Goal: Information Seeking & Learning: Compare options

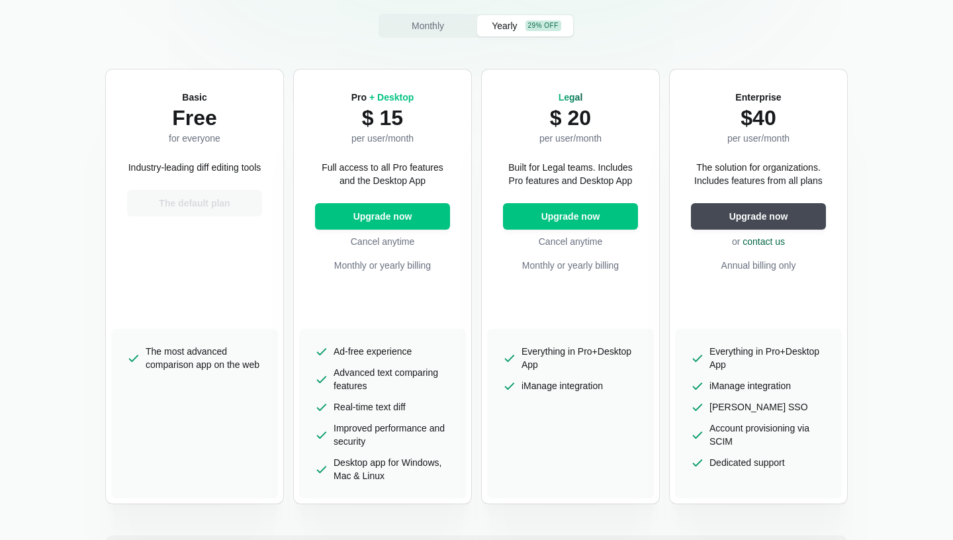
scroll to position [263, 0]
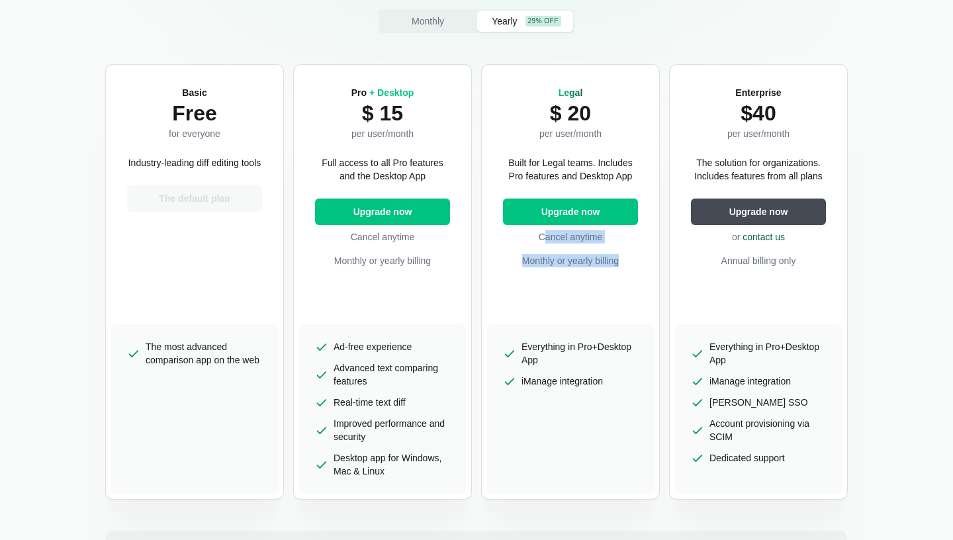
drag, startPoint x: 545, startPoint y: 238, endPoint x: 569, endPoint y: 273, distance: 42.4
click at [569, 273] on div "Legal $ 20 per user/month Built for Legal teams. Includes Pro features and Desk…" at bounding box center [570, 197] width 167 height 254
drag, startPoint x: 518, startPoint y: 264, endPoint x: 606, endPoint y: 263, distance: 88.0
click at [606, 263] on p "Monthly or yearly billing" at bounding box center [570, 260] width 135 height 13
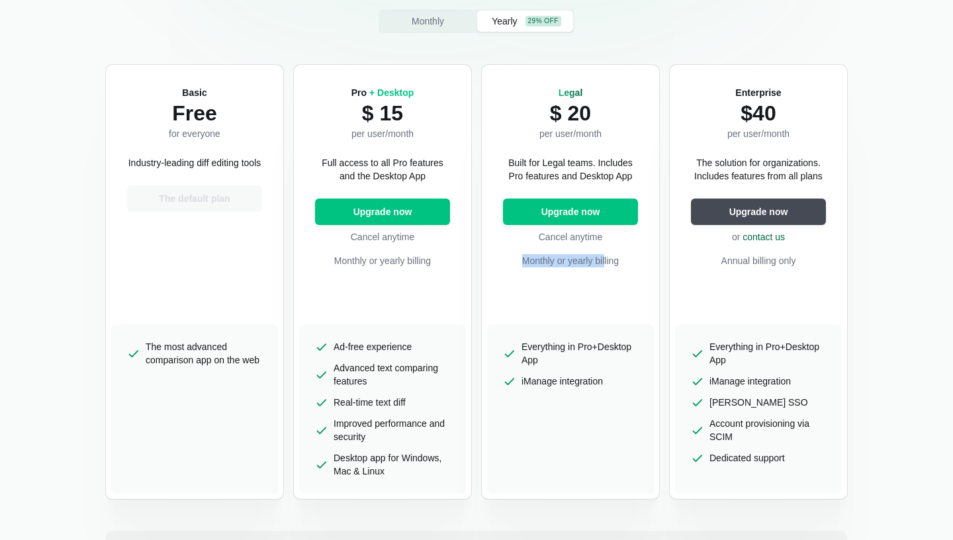
click at [606, 263] on p "Monthly or yearly billing" at bounding box center [570, 260] width 135 height 13
drag, startPoint x: 588, startPoint y: 263, endPoint x: 611, endPoint y: 341, distance: 80.8
click at [611, 341] on div "Legal $ 20 per user/month Built for Legal teams. Includes Pro features and Desk…" at bounding box center [570, 282] width 177 height 434
click at [611, 341] on span "Everything in Pro+Desktop App" at bounding box center [580, 353] width 116 height 26
drag, startPoint x: 569, startPoint y: 332, endPoint x: 604, endPoint y: 424, distance: 99.3
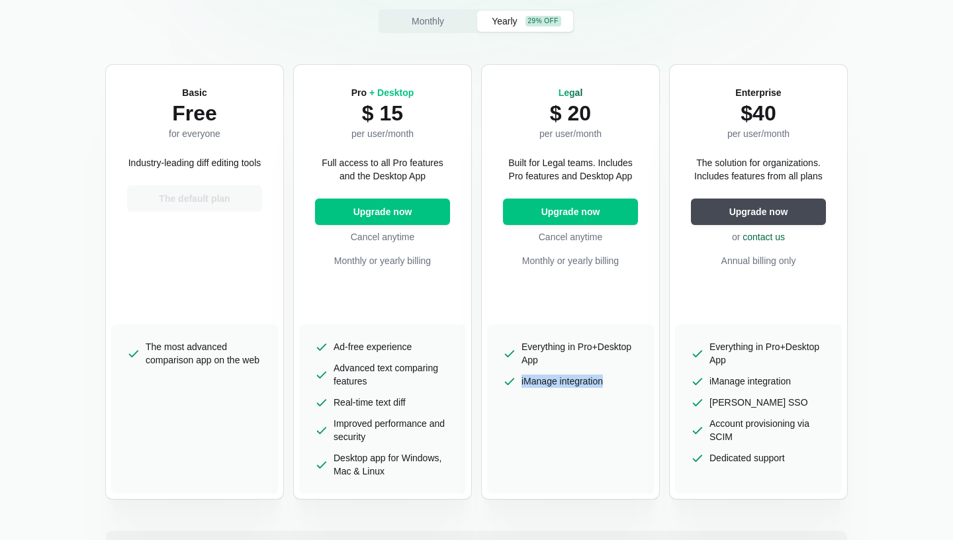
click at [604, 423] on ul "Everything in Pro+Desktop App iManage integration" at bounding box center [570, 408] width 167 height 169
click at [604, 424] on ul "Everything in Pro+Desktop App iManage integration" at bounding box center [570, 408] width 167 height 169
drag, startPoint x: 706, startPoint y: 343, endPoint x: 808, endPoint y: 451, distance: 148.4
click at [808, 451] on ul "Everything in Pro+Desktop App iManage integration [PERSON_NAME] SSO Account pro…" at bounding box center [758, 408] width 167 height 169
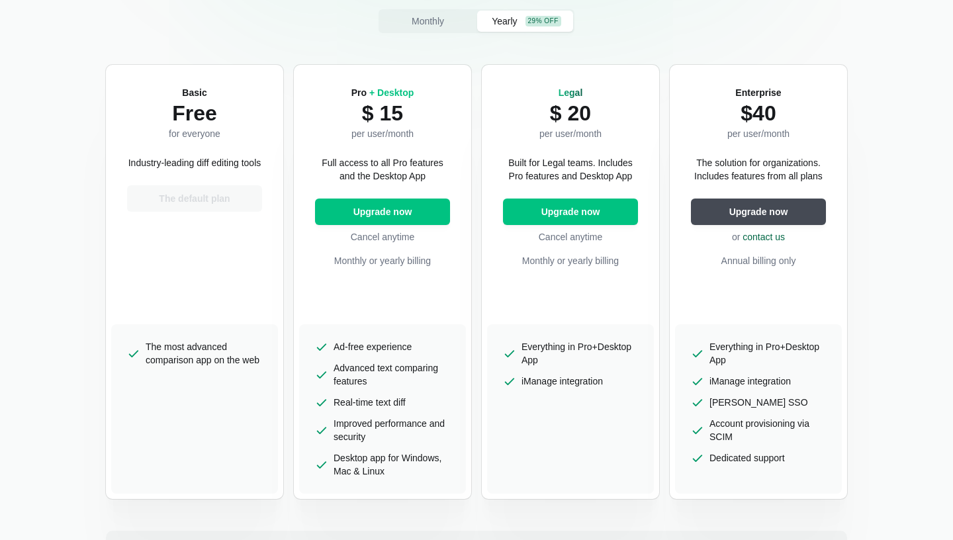
drag, startPoint x: 809, startPoint y: 469, endPoint x: 749, endPoint y: 387, distance: 102.0
click at [749, 387] on ul "Everything in Pro+Desktop App iManage integration [PERSON_NAME] SSO Account pro…" at bounding box center [758, 408] width 167 height 169
click at [749, 387] on span "iManage integration" at bounding box center [750, 381] width 81 height 13
drag, startPoint x: 745, startPoint y: 382, endPoint x: 767, endPoint y: 438, distance: 59.7
click at [767, 438] on ul "Everything in Pro+Desktop App iManage integration [PERSON_NAME] SSO Account pro…" at bounding box center [758, 408] width 167 height 169
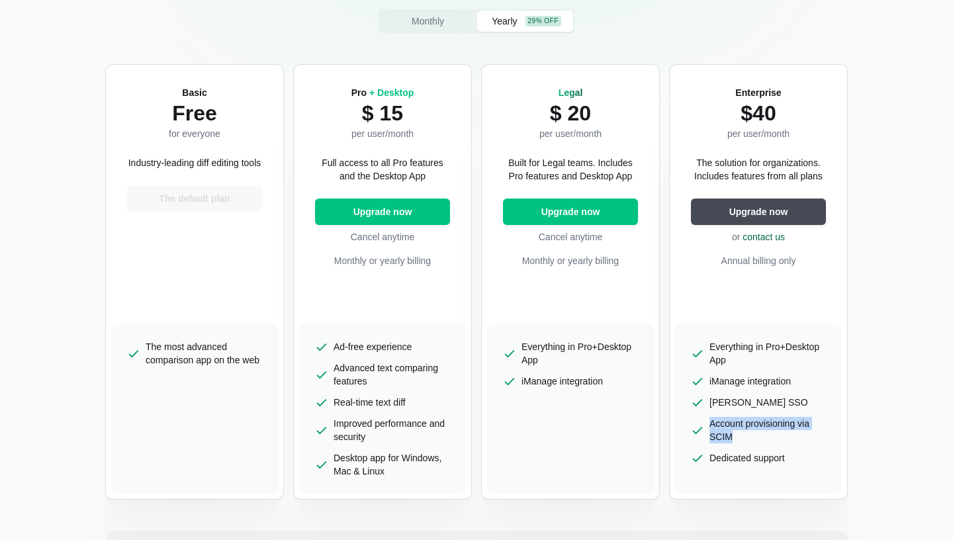
click at [767, 438] on span "Account provisioning via SCIM" at bounding box center [768, 430] width 116 height 26
